Goal: Task Accomplishment & Management: Manage account settings

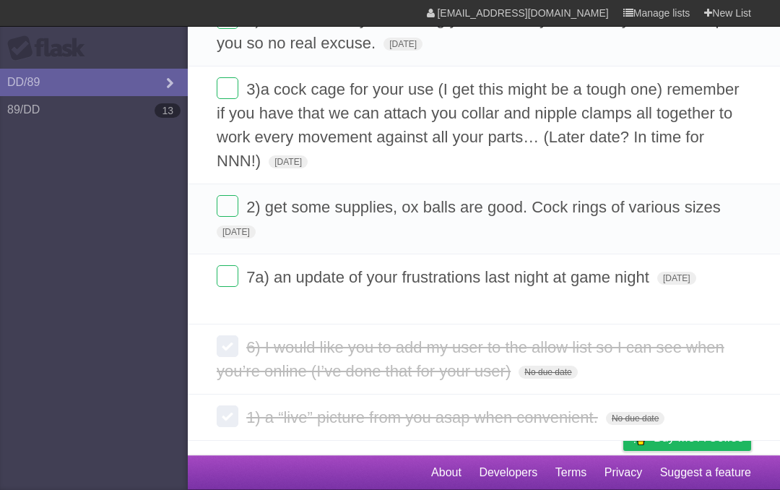
scroll to position [643, 0]
click at [228, 283] on label at bounding box center [228, 276] width 22 height 22
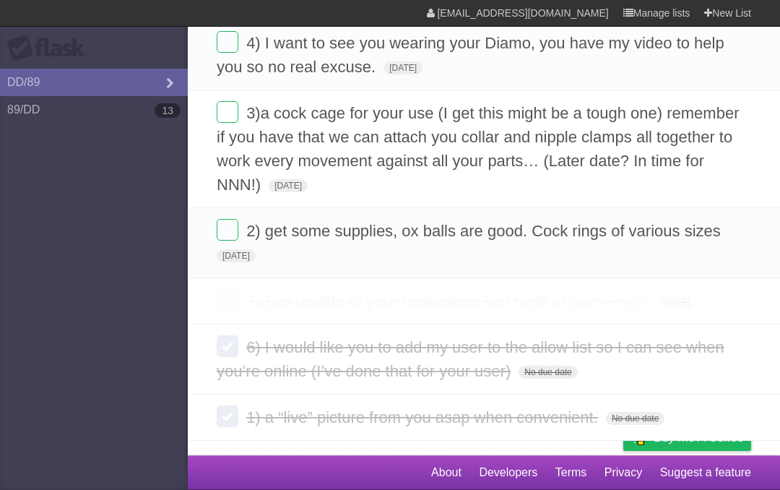
scroll to position [628, 0]
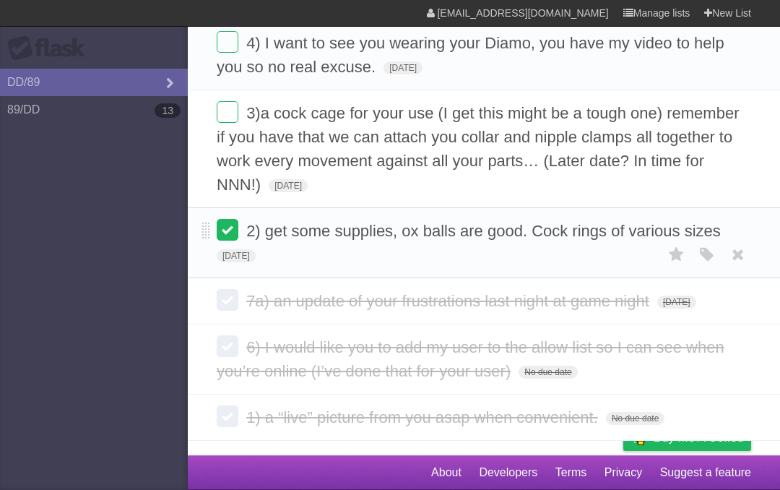
click at [228, 220] on label at bounding box center [228, 230] width 22 height 22
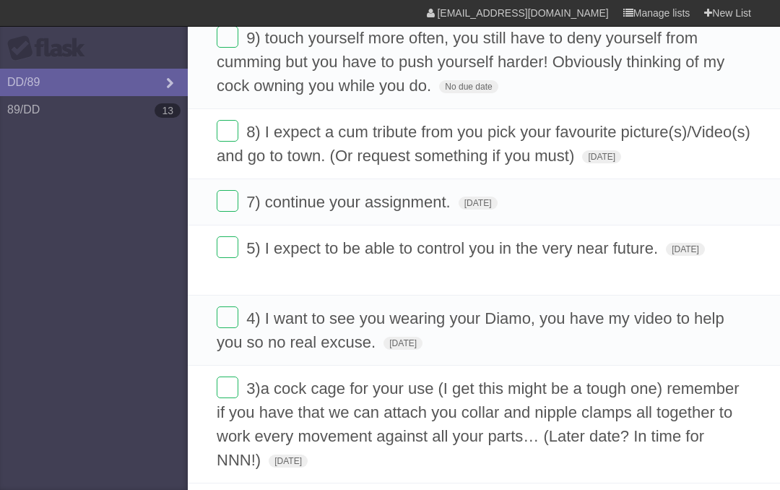
scroll to position [336, 0]
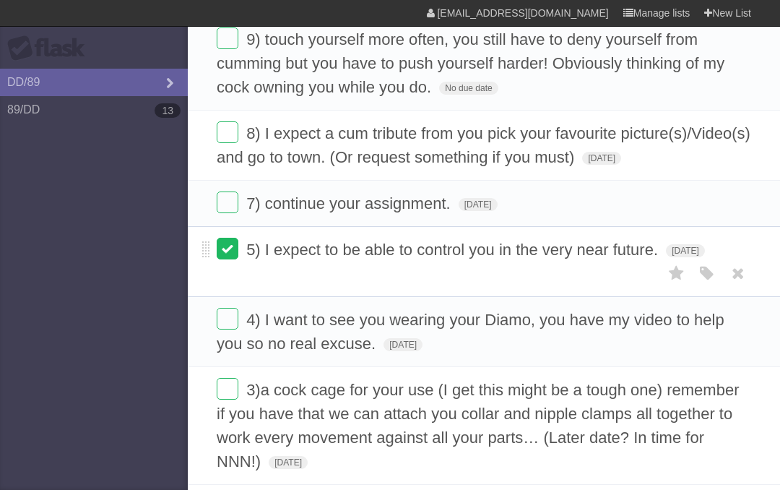
click at [228, 251] on label at bounding box center [228, 249] width 22 height 22
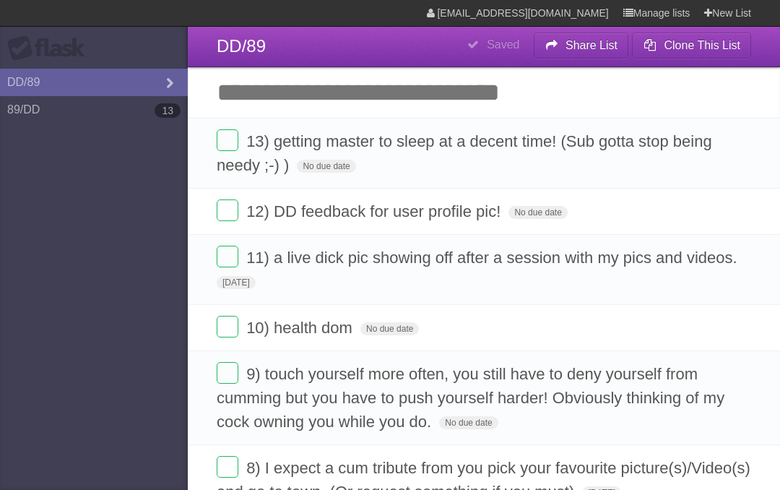
scroll to position [0, 0]
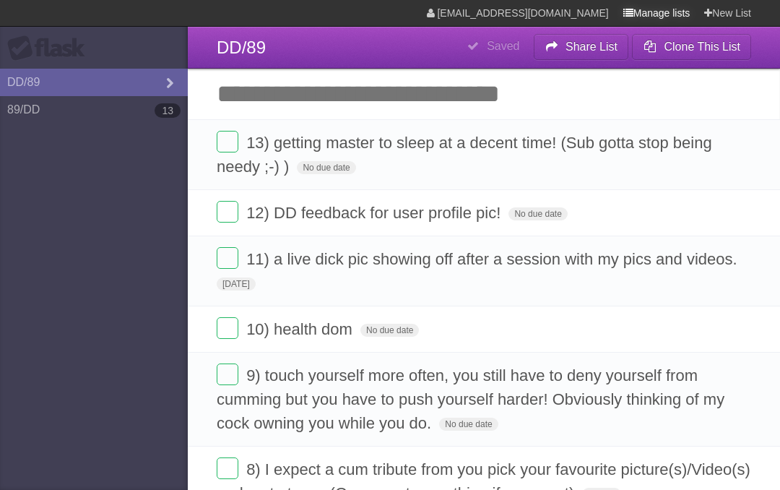
click at [660, 14] on link "Manage lists" at bounding box center [656, 13] width 67 height 26
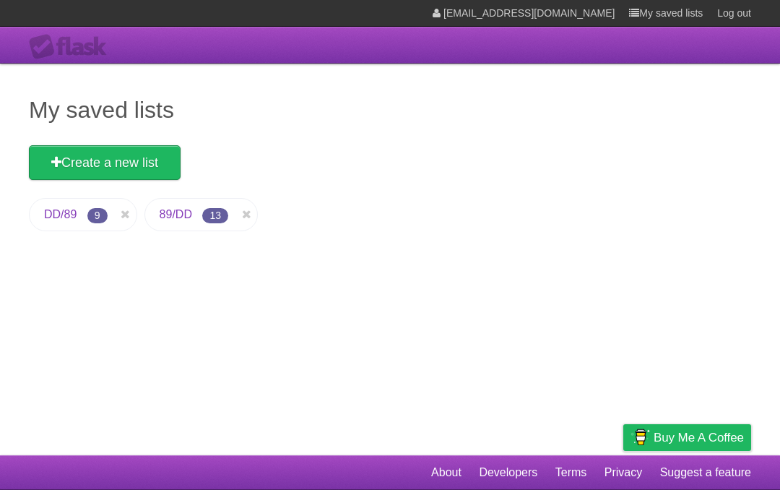
click at [183, 214] on link "89/DD" at bounding box center [176, 214] width 33 height 12
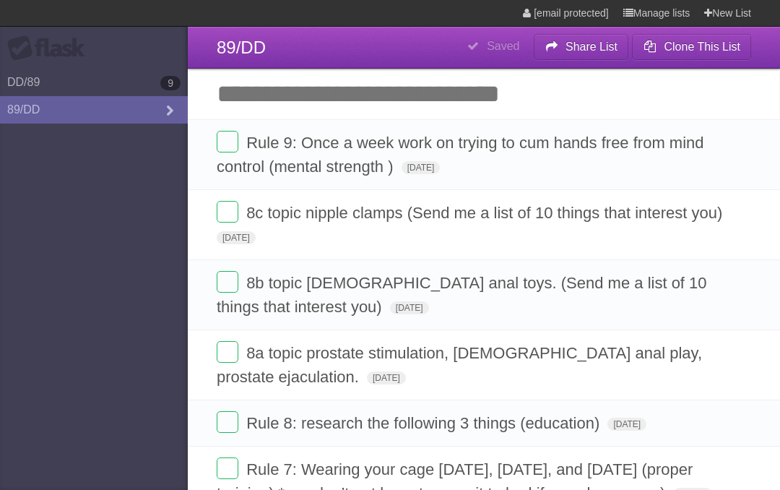
type span "[DATE]"
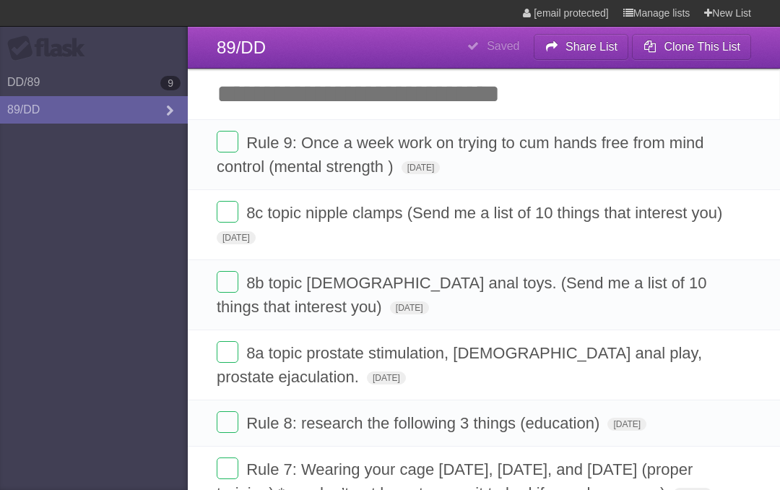
type span "[DATE]"
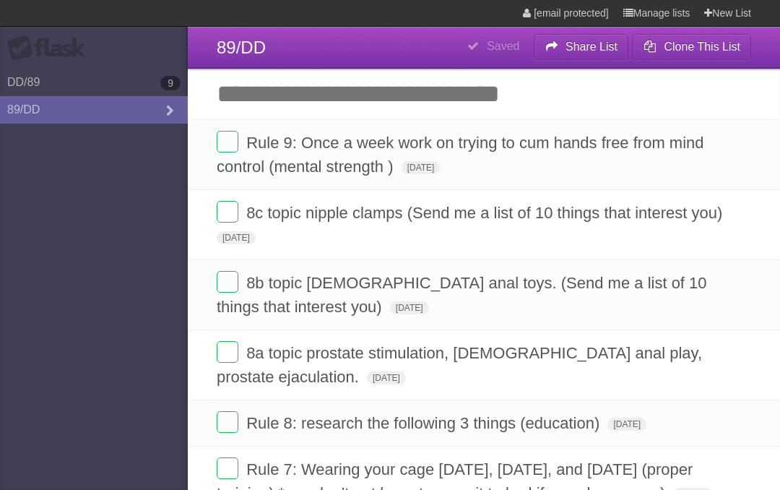
type span "[DATE]"
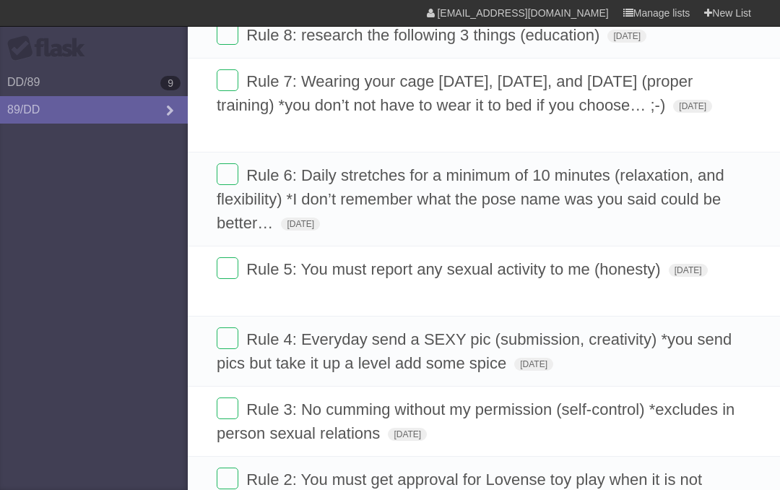
scroll to position [383, 0]
